Goal: Task Accomplishment & Management: Use online tool/utility

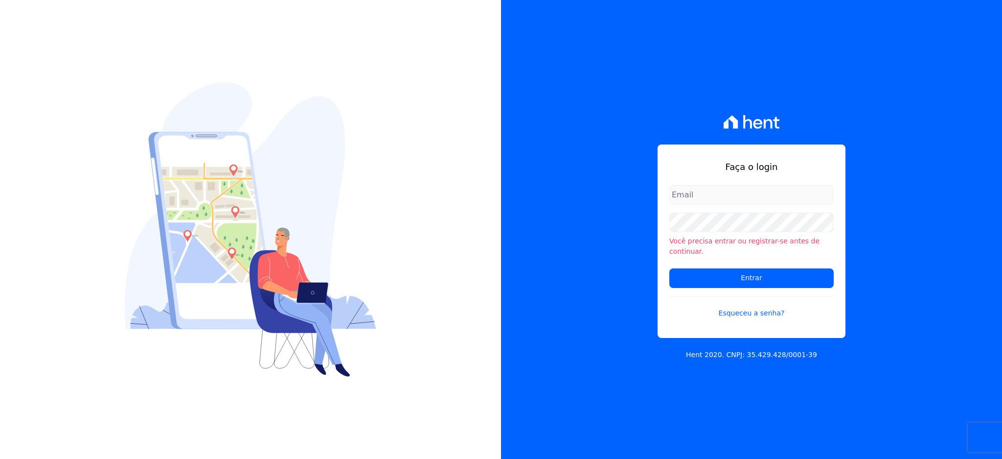
click at [458, 238] on div at bounding box center [250, 229] width 501 height 459
click at [740, 196] on input "email" at bounding box center [752, 195] width 164 height 20
click at [757, 202] on input "email" at bounding box center [752, 195] width 164 height 20
type input "l.jardim@lbacapital.com.br"
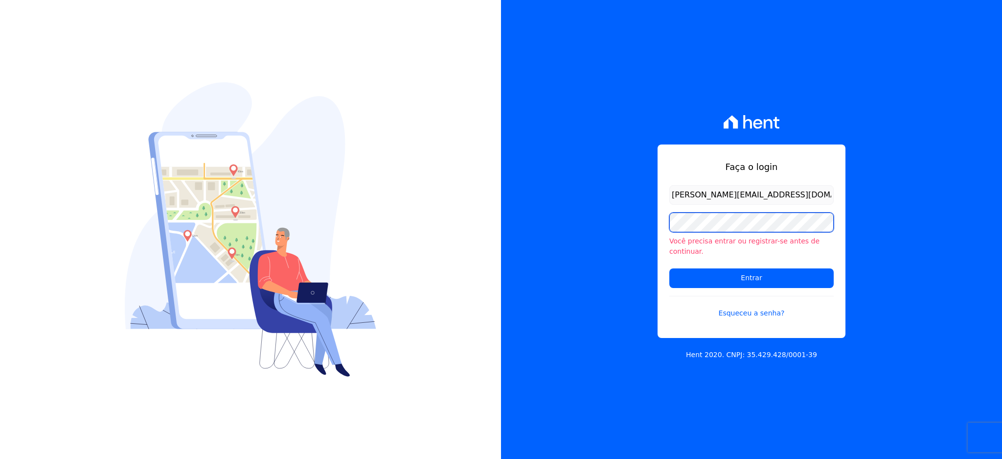
click at [670, 268] on input "Entrar" at bounding box center [752, 278] width 164 height 20
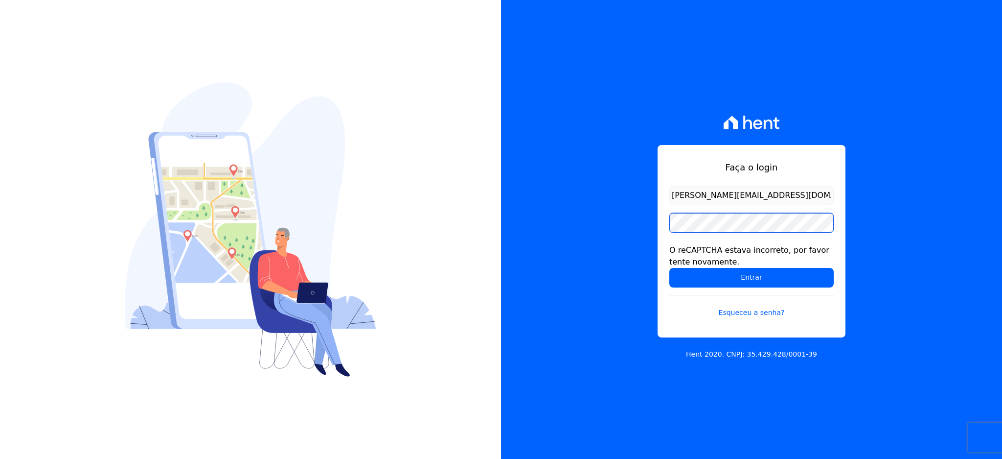
click at [670, 268] on input "Entrar" at bounding box center [752, 278] width 164 height 20
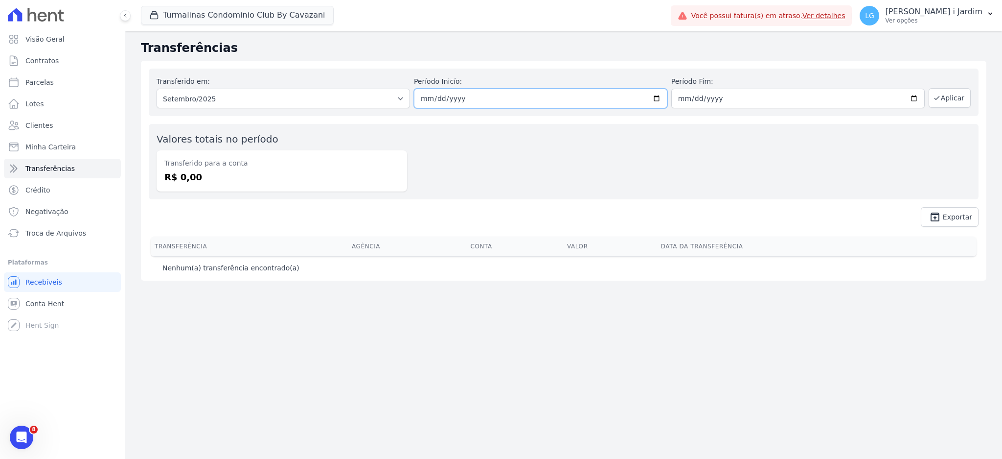
click at [508, 105] on input "[DATE]" at bounding box center [541, 99] width 254 height 20
click at [224, 18] on button "Turmalinas Condominio Club By Cavazani" at bounding box center [237, 15] width 193 height 19
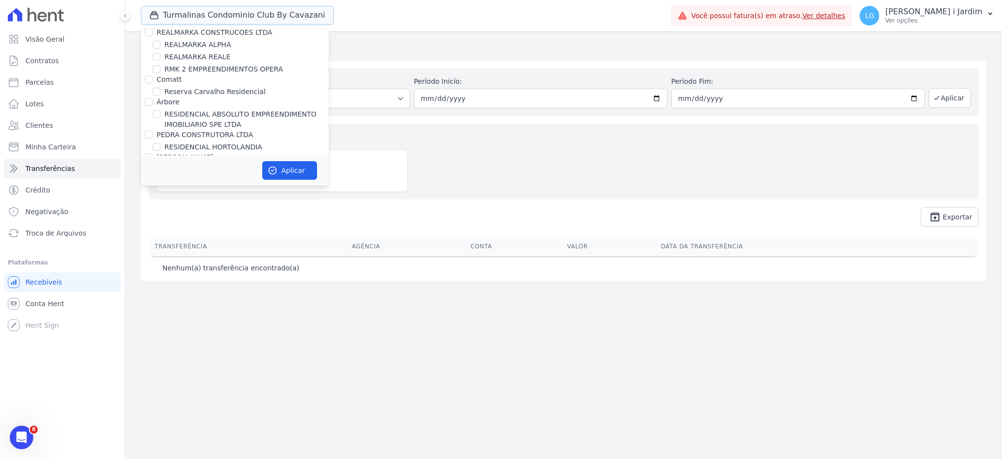
scroll to position [2023, 0]
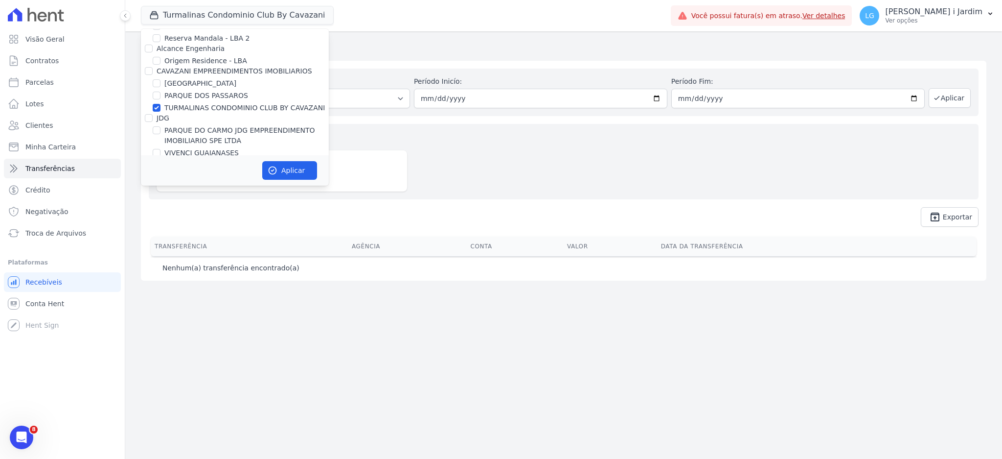
click at [183, 103] on label "TURMALINAS CONDOMINIO CLUB BY CAVAZANI" at bounding box center [244, 108] width 161 height 10
click at [161, 104] on input "TURMALINAS CONDOMINIO CLUB BY CAVAZANI" at bounding box center [157, 108] width 8 height 8
checkbox input "false"
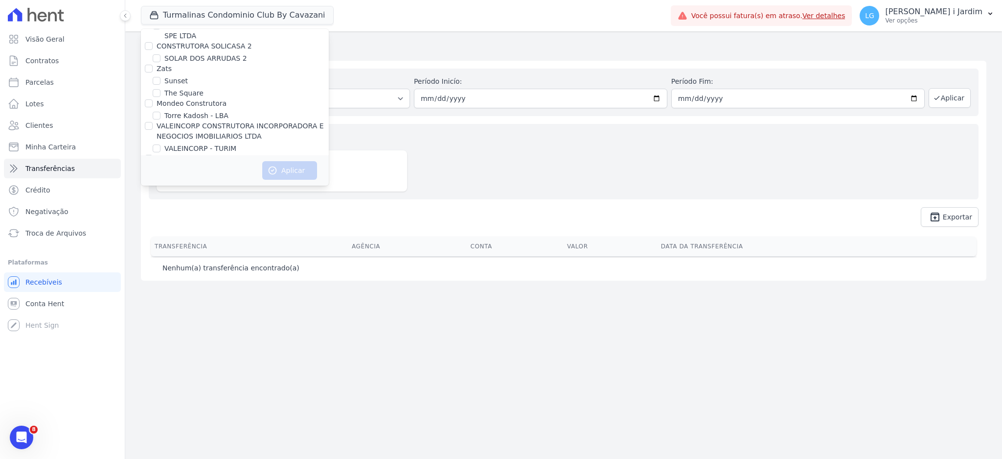
scroll to position [2401, 0]
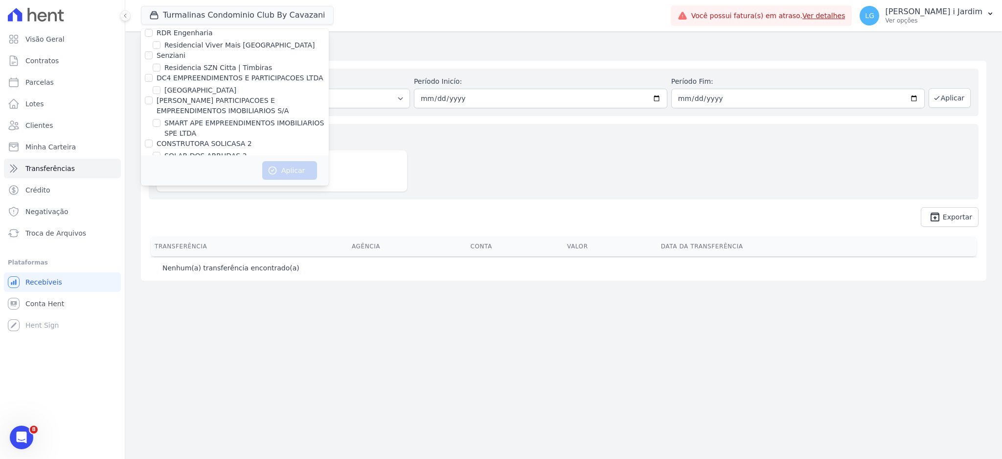
click at [213, 151] on label "SOLAR DOS ARRUDAS 2" at bounding box center [205, 156] width 83 height 10
click at [161, 152] on input "SOLAR DOS ARRUDAS 2" at bounding box center [157, 156] width 8 height 8
checkbox input "true"
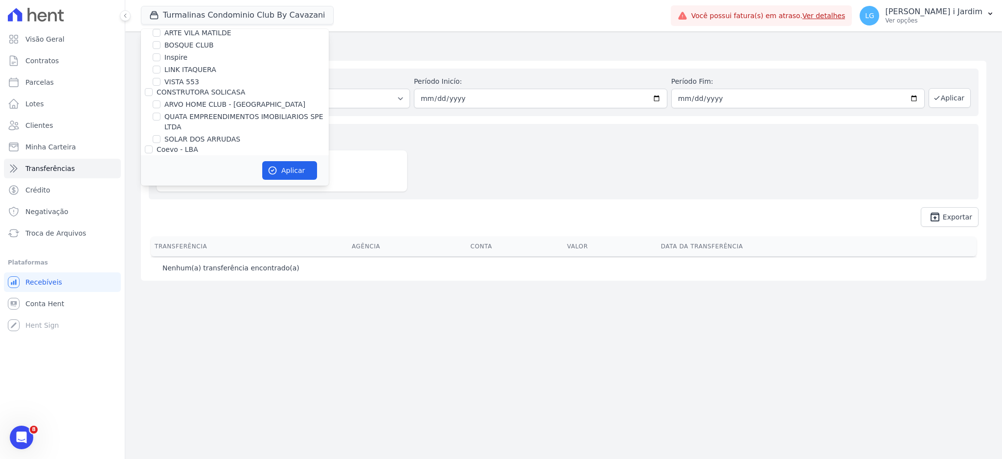
click at [207, 135] on label "SOLAR DOS ARRUDAS" at bounding box center [202, 139] width 76 height 10
click at [161, 135] on input "SOLAR DOS ARRUDAS" at bounding box center [157, 139] width 8 height 8
checkbox input "true"
click at [286, 168] on button "Aplicar" at bounding box center [289, 170] width 55 height 19
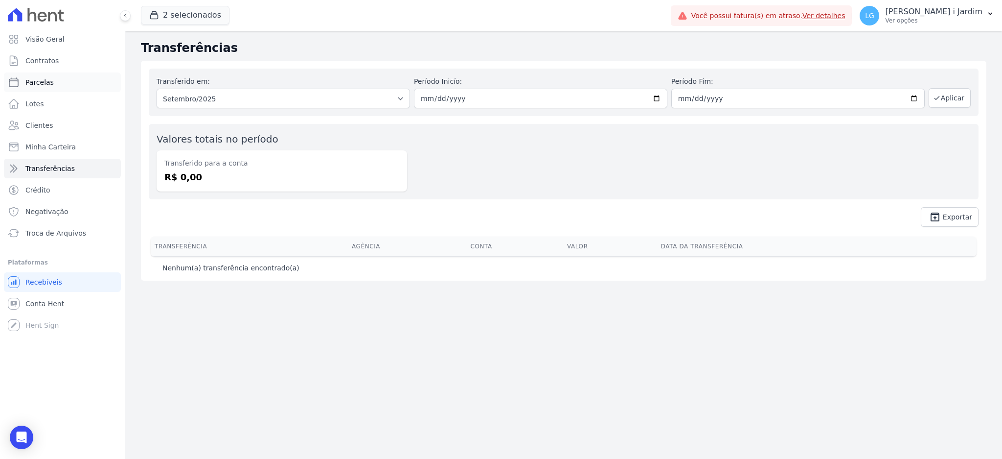
click at [74, 92] on link "Parcelas" at bounding box center [62, 82] width 117 height 20
select select
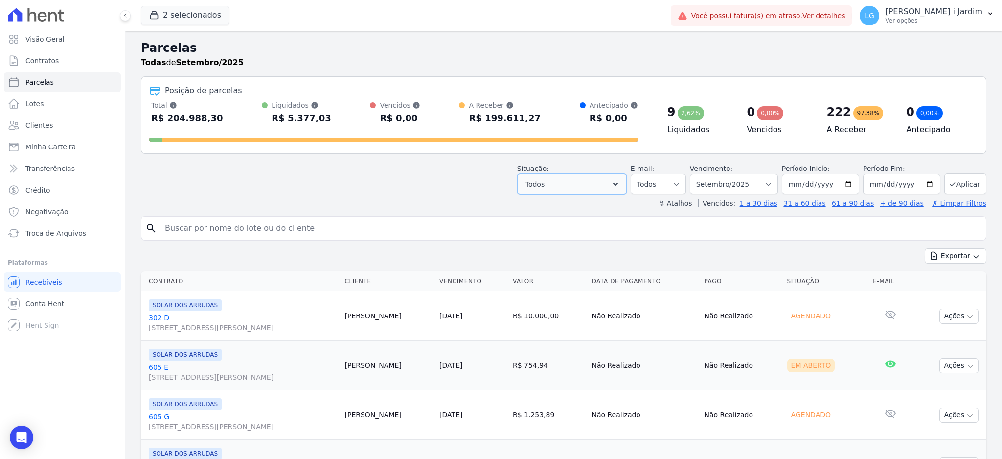
click at [606, 185] on button "Todos" at bounding box center [572, 184] width 110 height 21
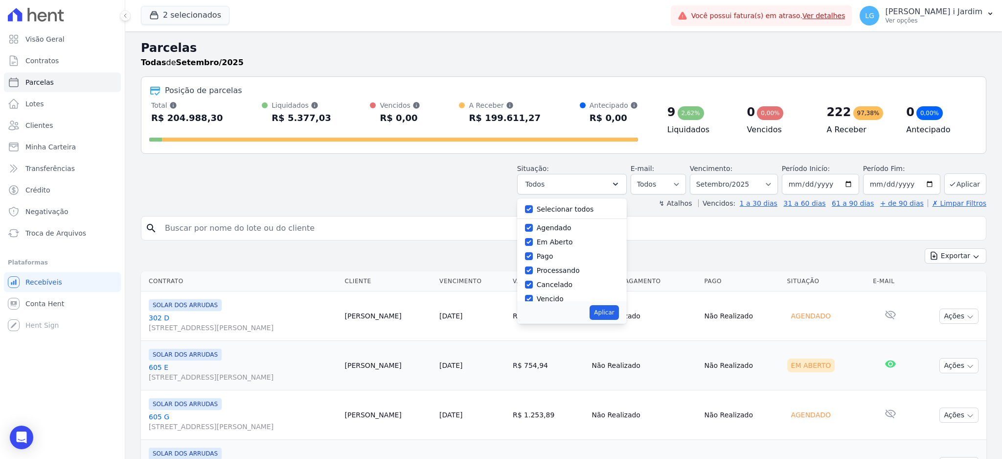
click at [570, 208] on label "Selecionar todos" at bounding box center [565, 209] width 57 height 8
click at [533, 208] on input "Selecionar todos" at bounding box center [529, 209] width 8 height 8
checkbox input "false"
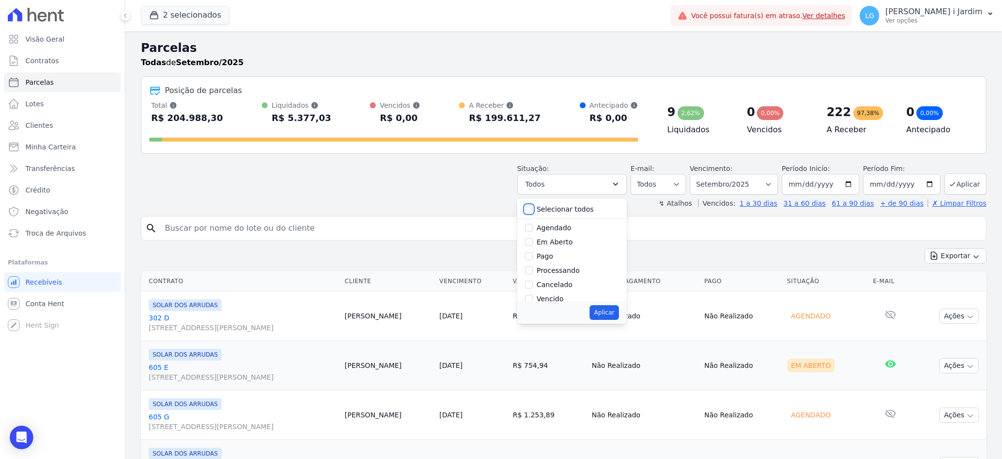
checkbox input "false"
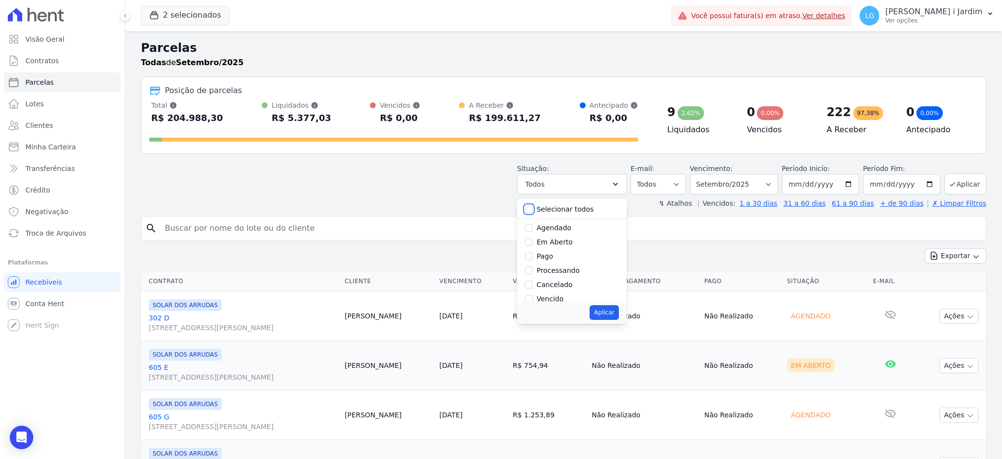
checkbox input "false"
click at [559, 243] on label "Em Aberto" at bounding box center [555, 242] width 36 height 8
click at [533, 243] on input "Em Aberto" at bounding box center [529, 242] width 8 height 8
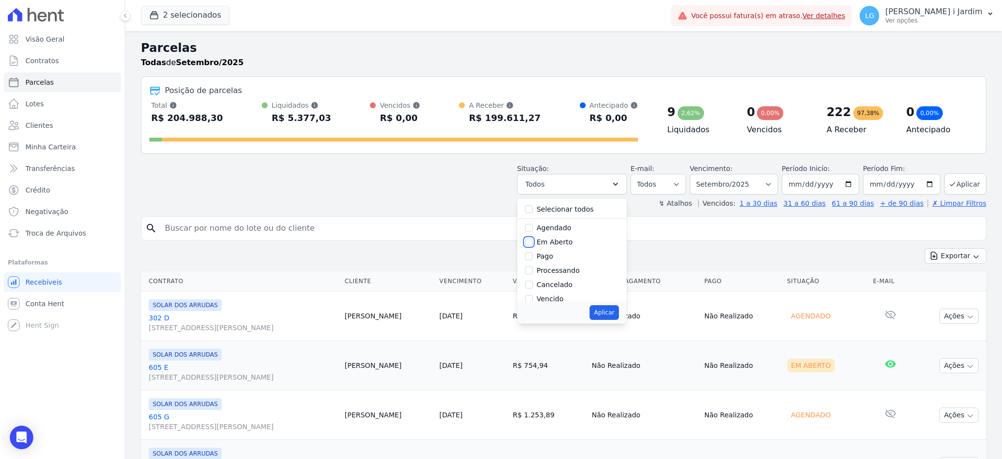
checkbox input "true"
click at [604, 312] on button "Aplicar" at bounding box center [604, 312] width 29 height 15
select select "pending"
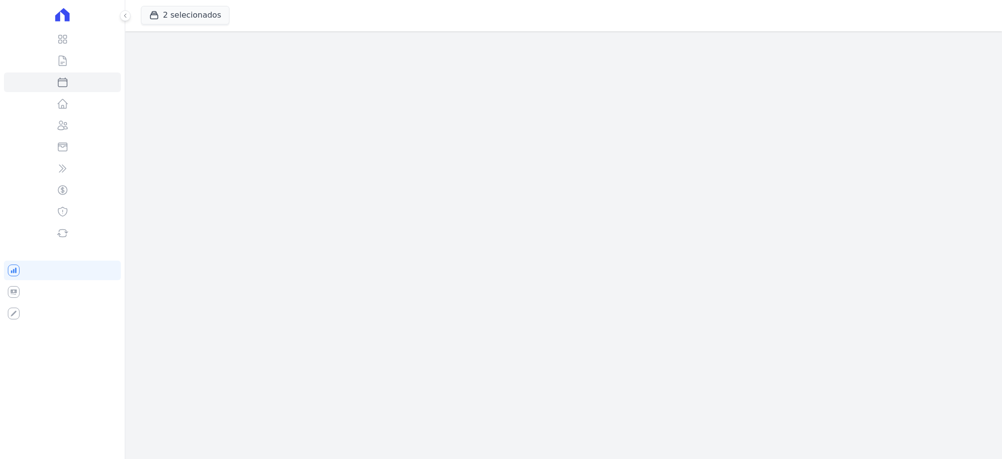
select select
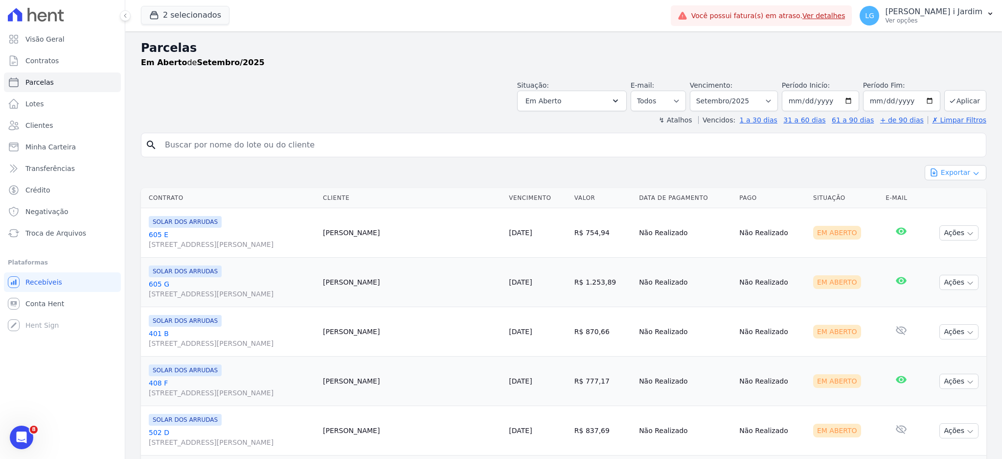
click at [946, 172] on button "Exportar" at bounding box center [956, 172] width 62 height 15
click at [932, 210] on span "Exportar CSV" at bounding box center [955, 213] width 52 height 10
click at [302, 177] on div "Exportar Exportar PDF Exportar CSV" at bounding box center [564, 176] width 846 height 23
click at [936, 210] on span "Exportar CSV" at bounding box center [955, 213] width 52 height 10
click at [937, 214] on span "Exportar CSV" at bounding box center [955, 213] width 52 height 10
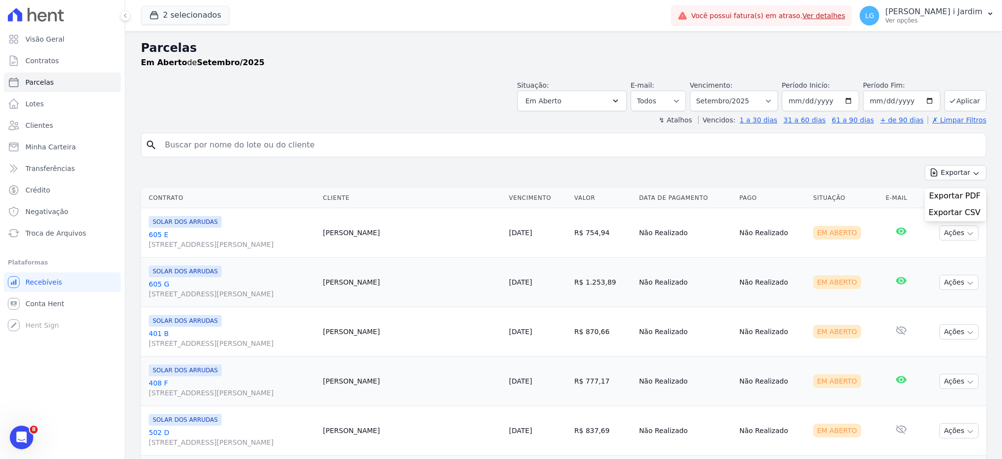
click at [358, 120] on div "↯ Atalhos Vencidos: 1 a 30 dias 31 a 60 dias 61 a 90 dias + de 90 dias ✗ Limpar…" at bounding box center [564, 120] width 846 height 10
